Goal: Transaction & Acquisition: Obtain resource

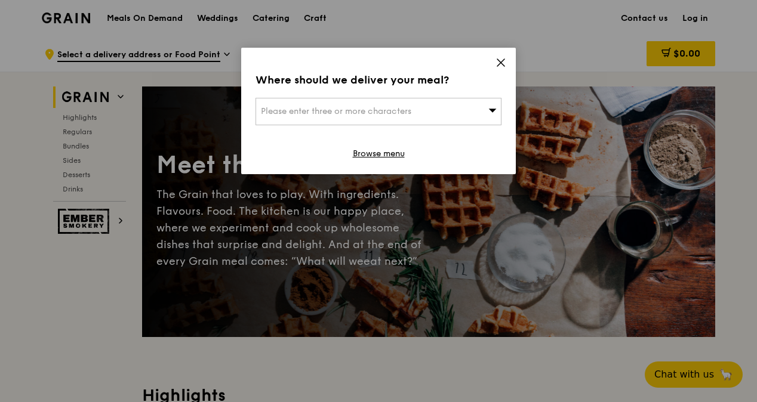
click at [377, 111] on span "Please enter three or more characters" at bounding box center [336, 111] width 150 height 10
type input "179098"
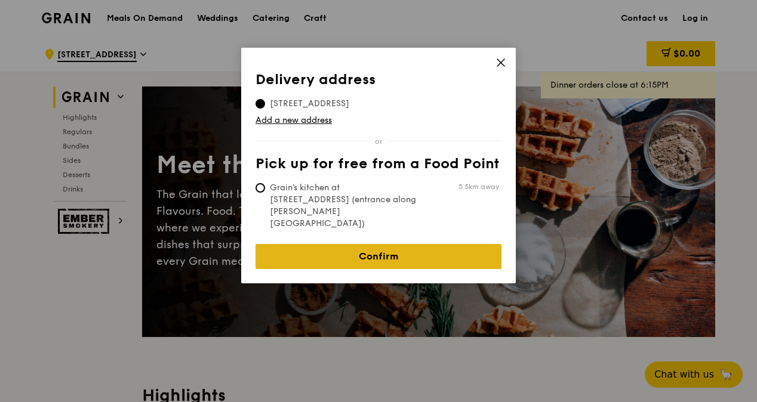
click at [371, 244] on link "Confirm" at bounding box center [378, 256] width 246 height 25
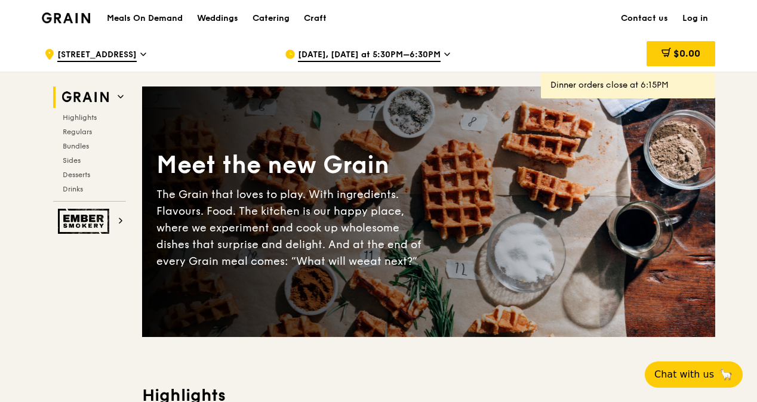
click at [388, 55] on span "Sep 5, Today at 5:30PM–6:30PM" at bounding box center [369, 55] width 143 height 13
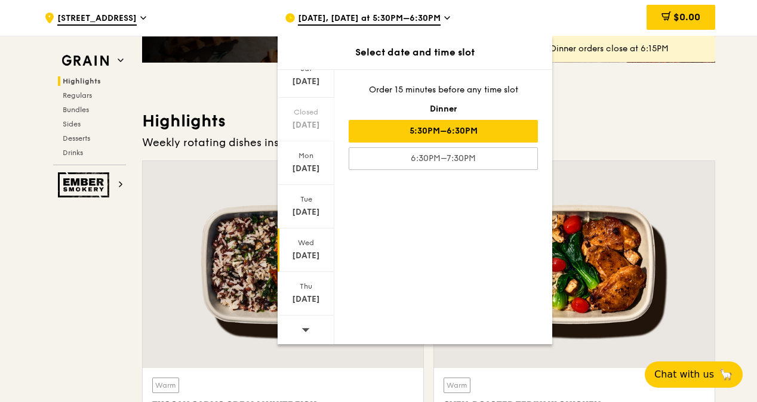
scroll to position [477, 0]
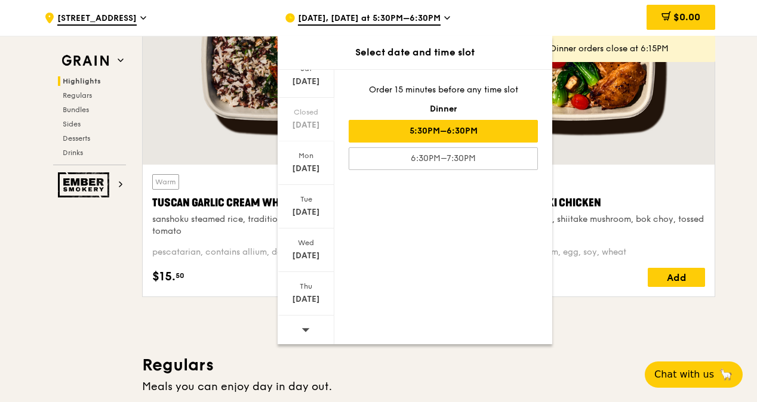
click at [306, 329] on icon at bounding box center [305, 329] width 8 height 9
drag, startPoint x: 306, startPoint y: 329, endPoint x: 297, endPoint y: 301, distance: 28.7
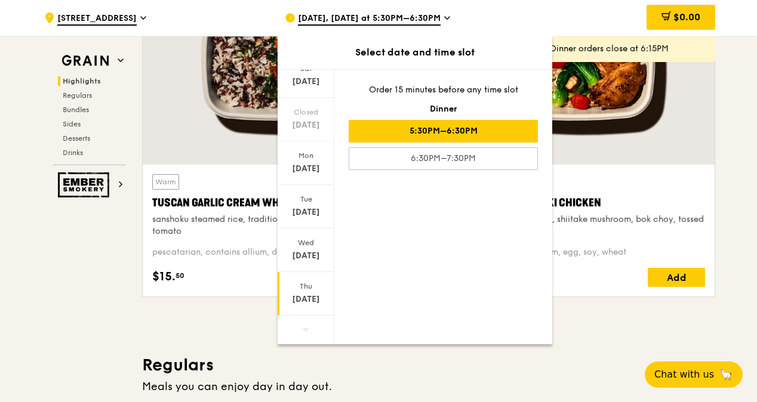
click at [297, 301] on div "Sep 18" at bounding box center [305, 300] width 53 height 12
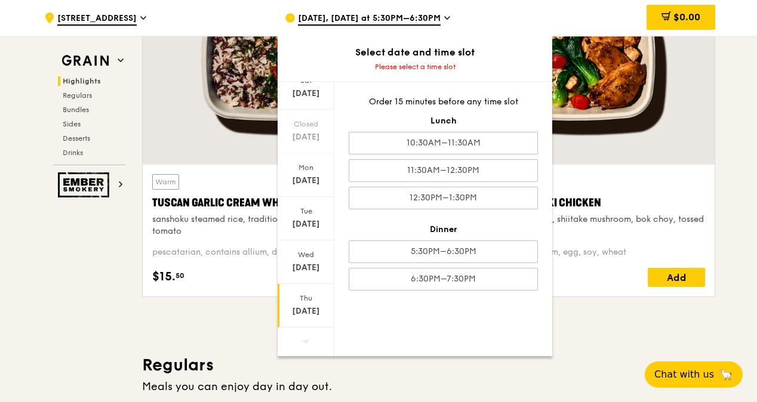
click at [303, 302] on div "Thu Sep 18" at bounding box center [305, 306] width 57 height 44
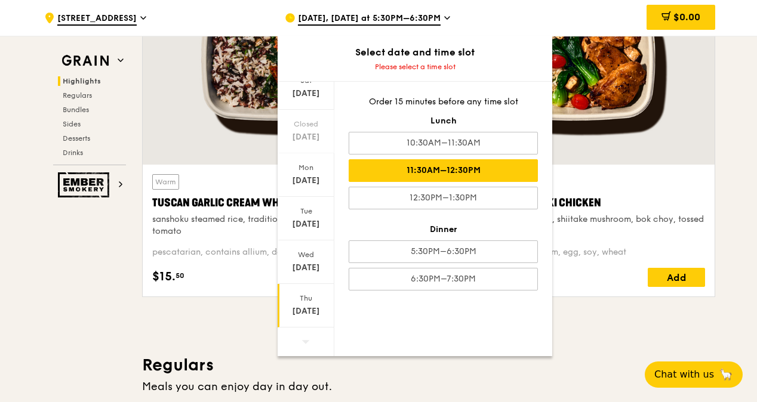
click at [413, 171] on div "11:30AM–12:30PM" at bounding box center [442, 170] width 189 height 23
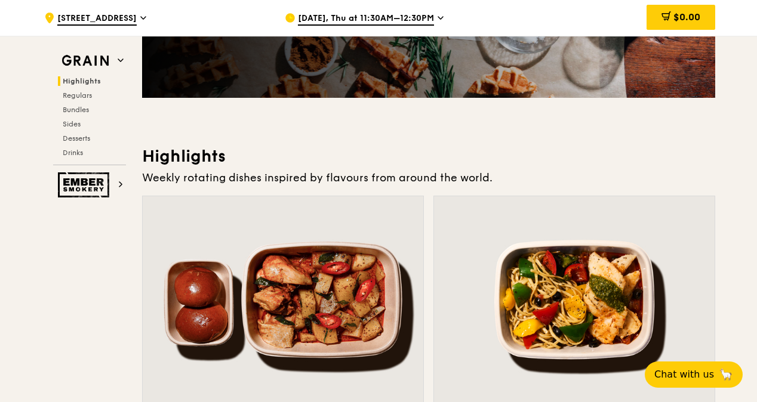
scroll to position [0, 0]
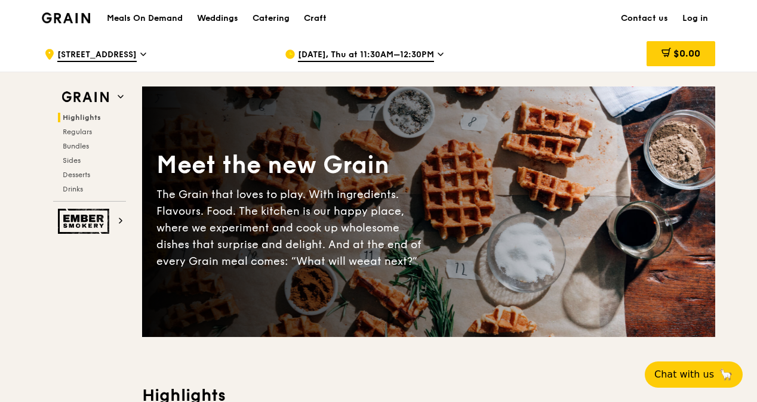
click at [167, 14] on h1 "Meals On Demand" at bounding box center [145, 19] width 76 height 12
click at [264, 18] on div "Catering" at bounding box center [270, 19] width 37 height 36
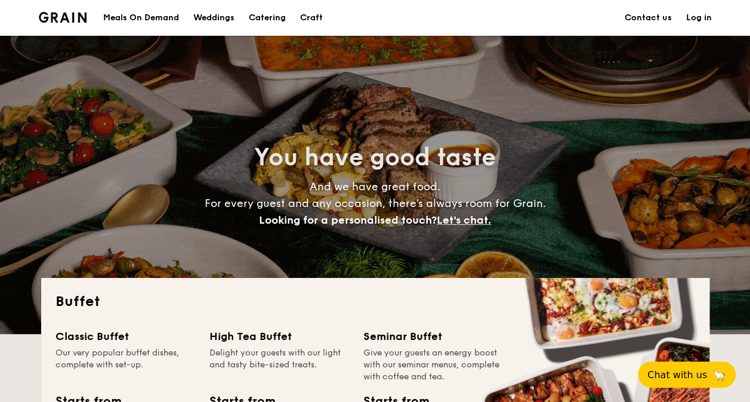
click at [147, 10] on div "Meals On Demand" at bounding box center [141, 18] width 76 height 36
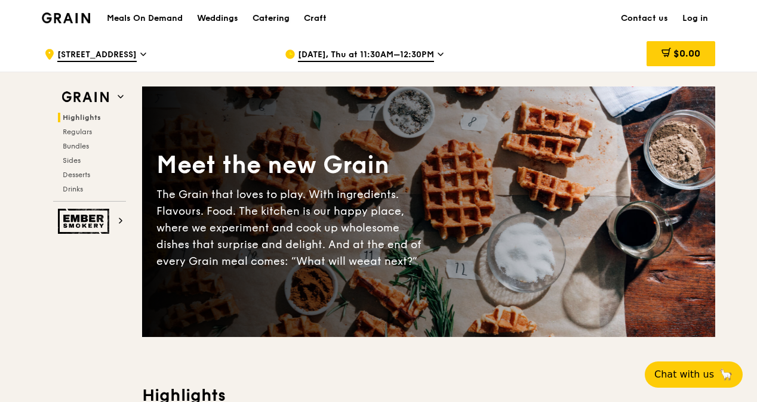
click at [270, 16] on div "Catering" at bounding box center [270, 19] width 37 height 36
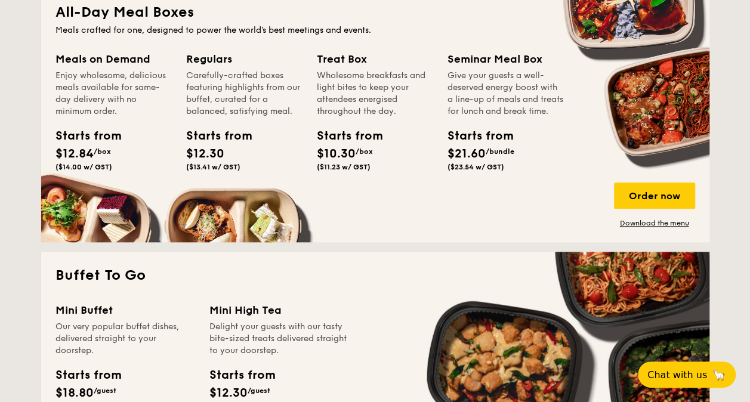
scroll to position [656, 0]
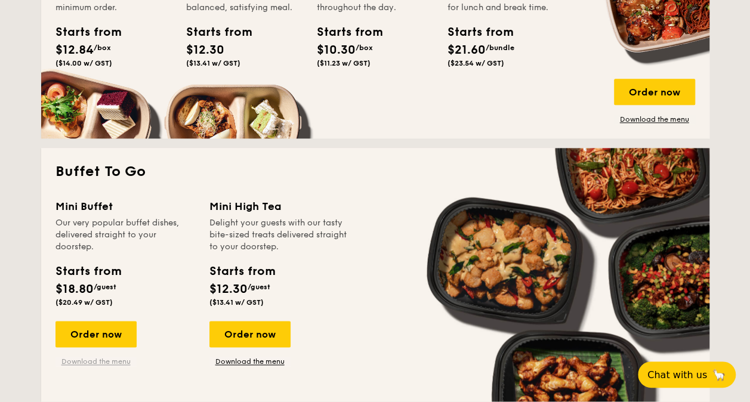
click at [106, 363] on link "Download the menu" at bounding box center [95, 362] width 81 height 10
